Goal: Task Accomplishment & Management: Manage account settings

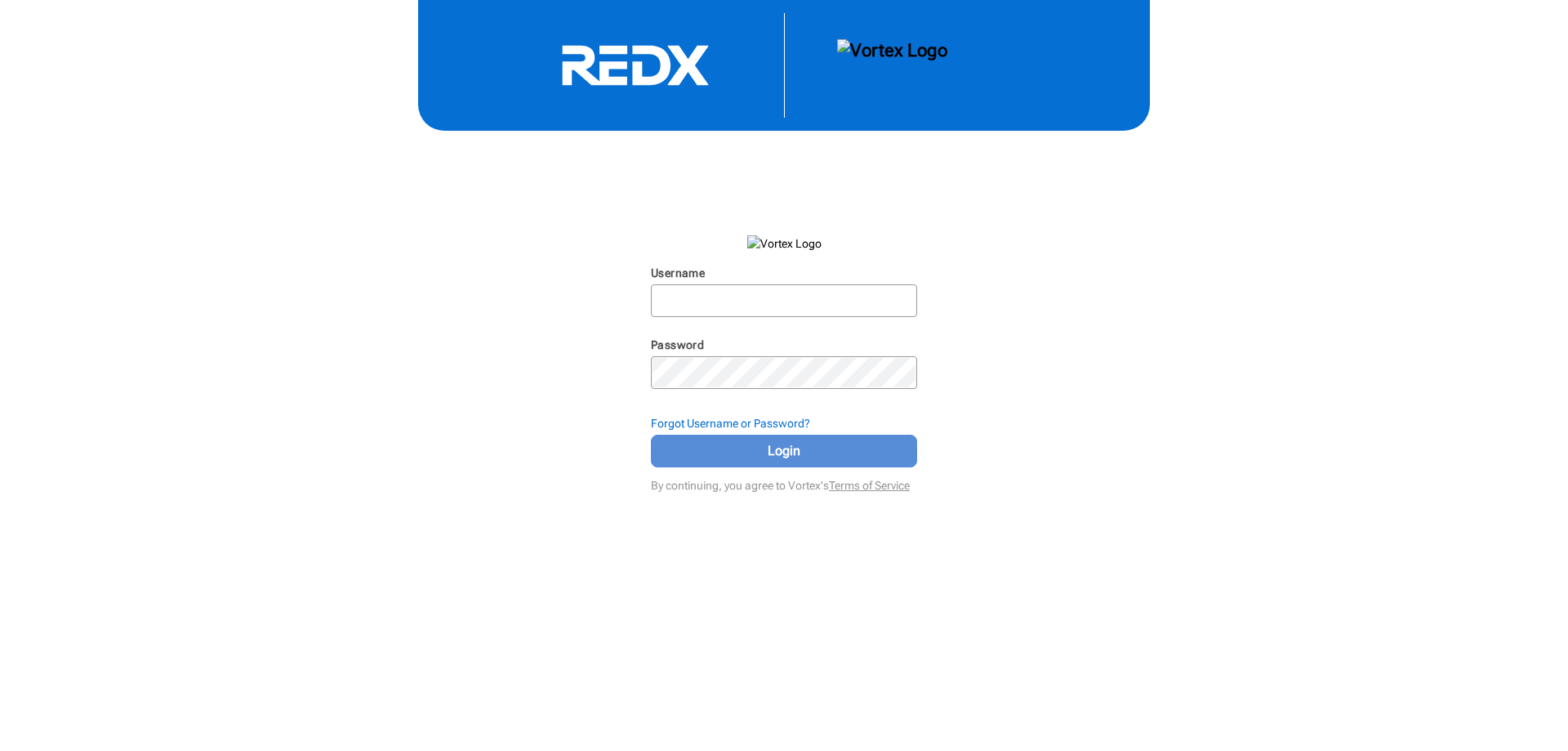
type input "lafido21"
click at [779, 452] on span "Login" at bounding box center [783, 451] width 225 height 20
click at [761, 449] on span "Login" at bounding box center [783, 451] width 225 height 20
